Goal: Transaction & Acquisition: Purchase product/service

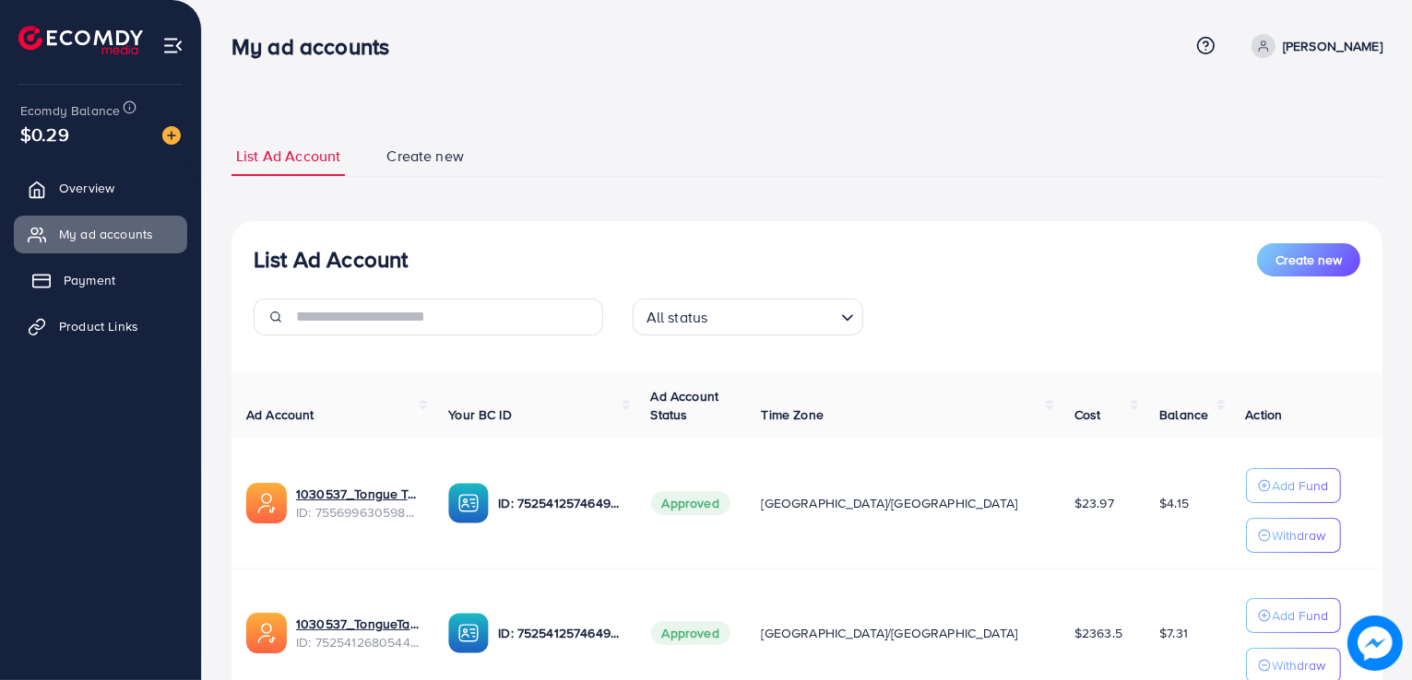
click at [96, 286] on span "Payment" at bounding box center [90, 280] width 52 height 18
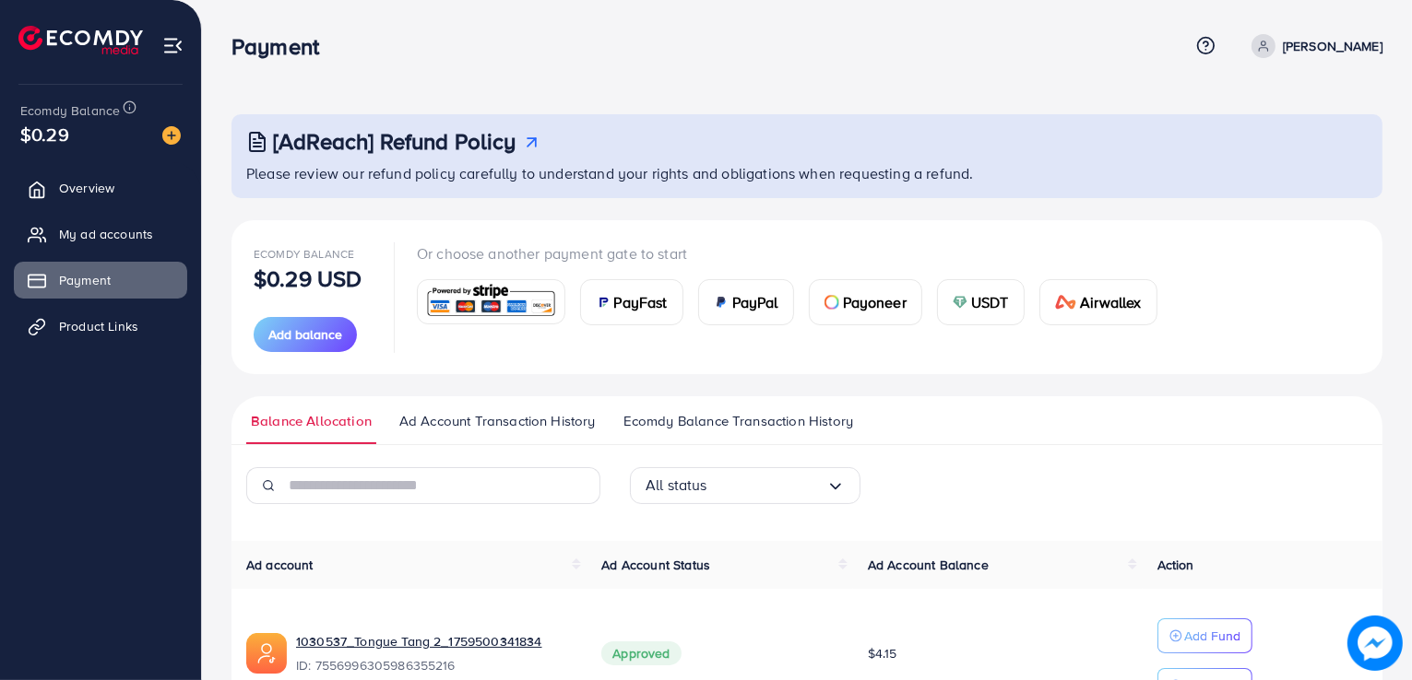
click at [631, 319] on div "PayFast" at bounding box center [631, 302] width 101 height 44
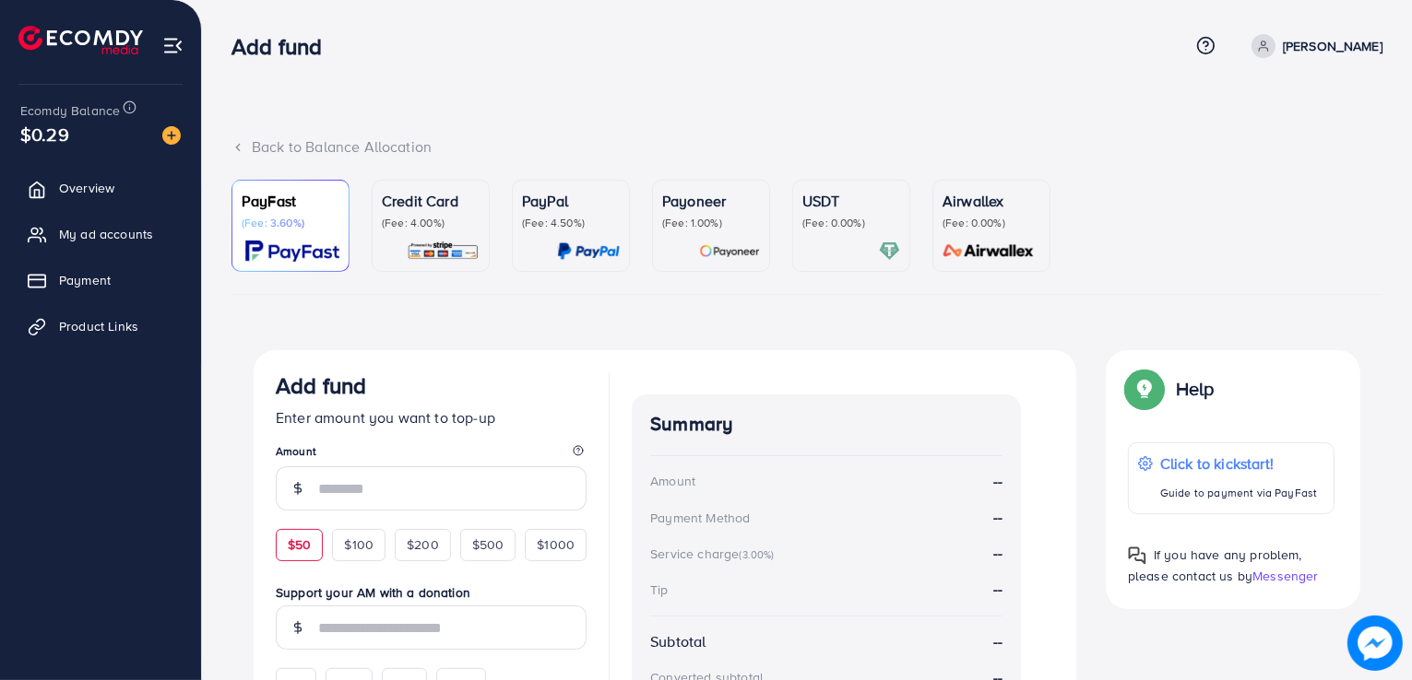
click at [295, 554] on div "$50" at bounding box center [299, 544] width 47 height 31
type input "**"
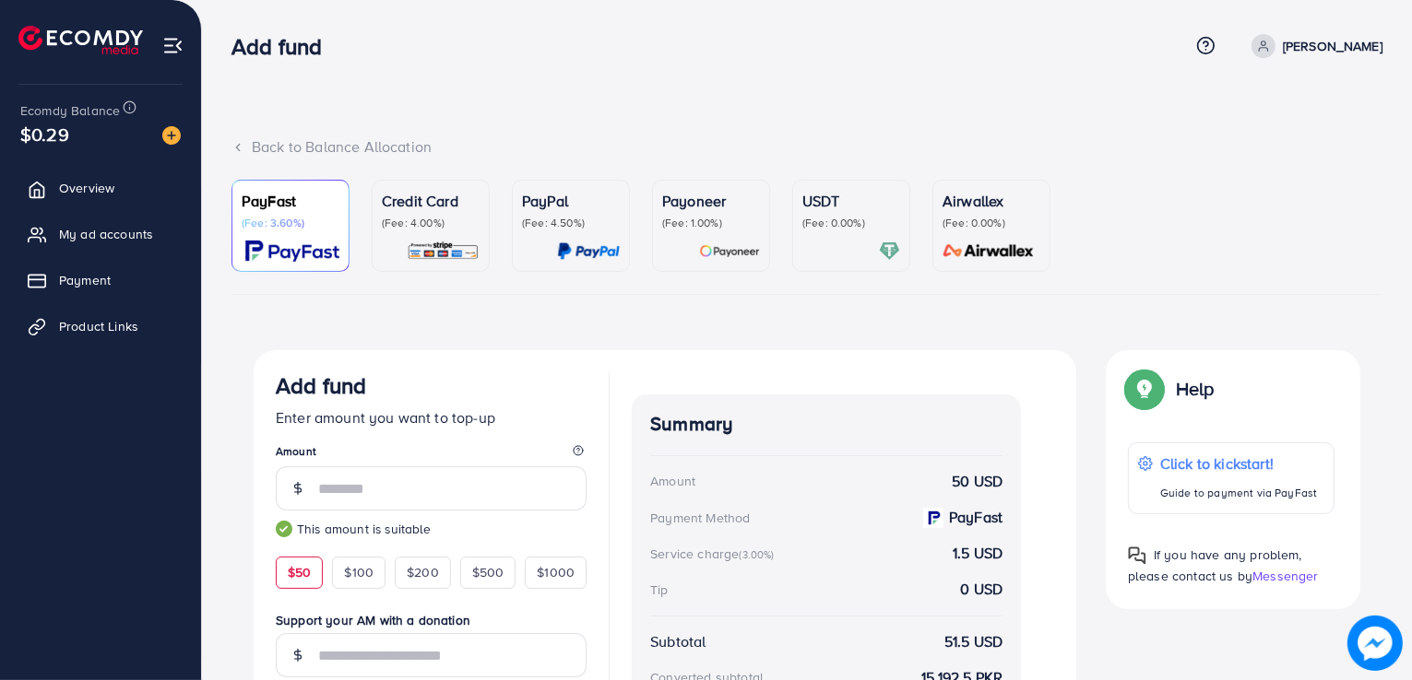
scroll to position [258, 0]
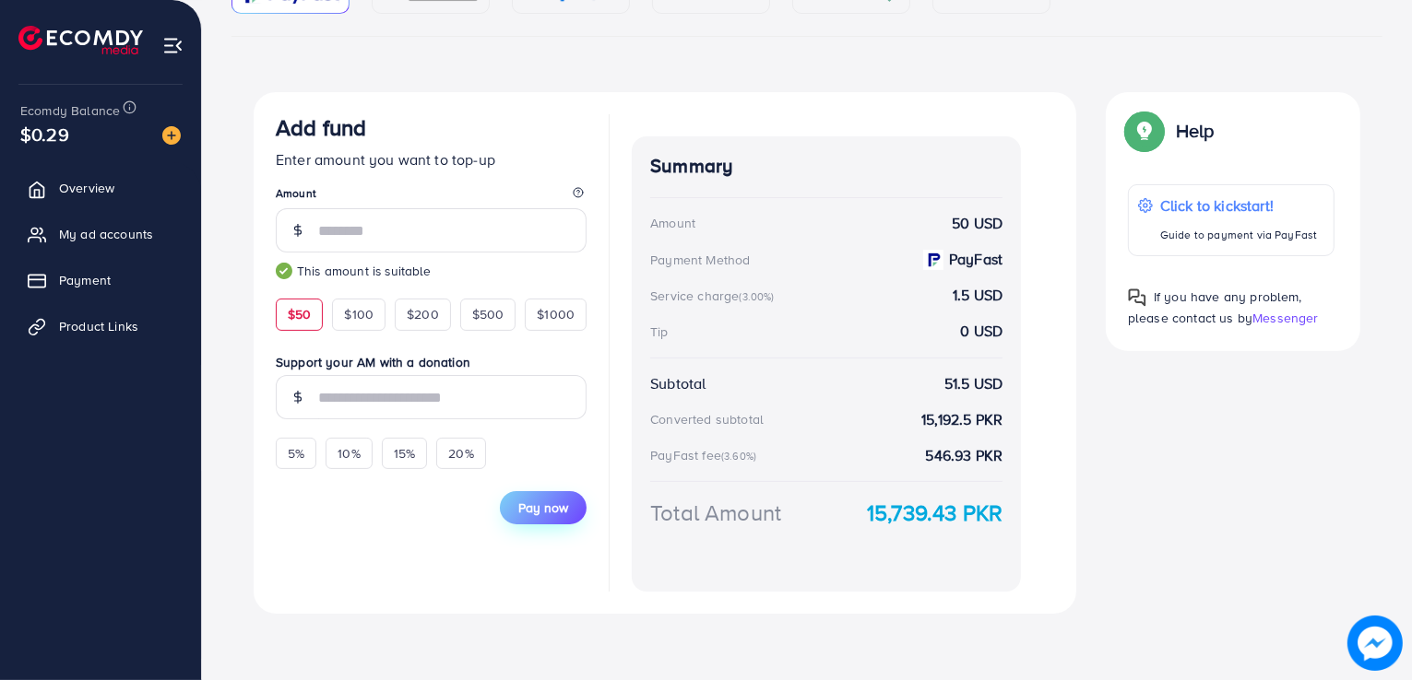
click at [537, 499] on span "Pay now" at bounding box center [543, 508] width 50 height 18
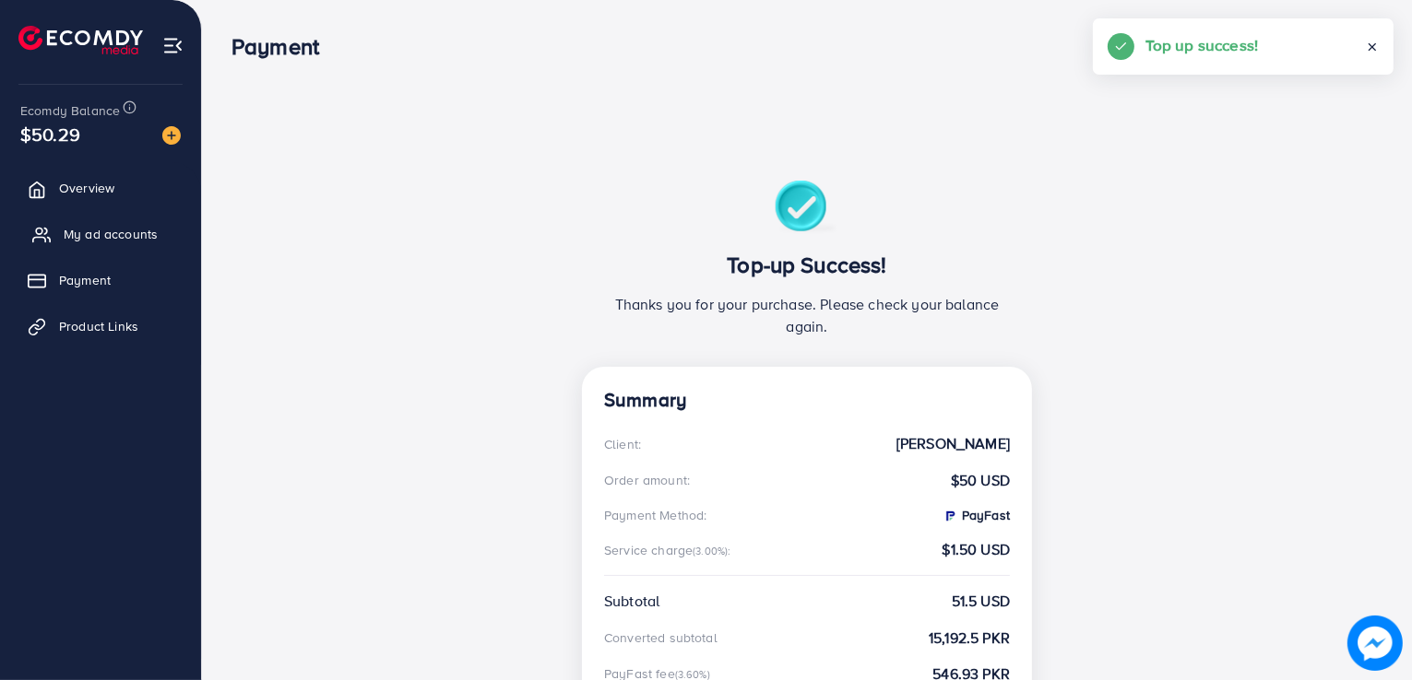
click at [71, 239] on span "My ad accounts" at bounding box center [111, 234] width 94 height 18
